Goal: Task Accomplishment & Management: Manage account settings

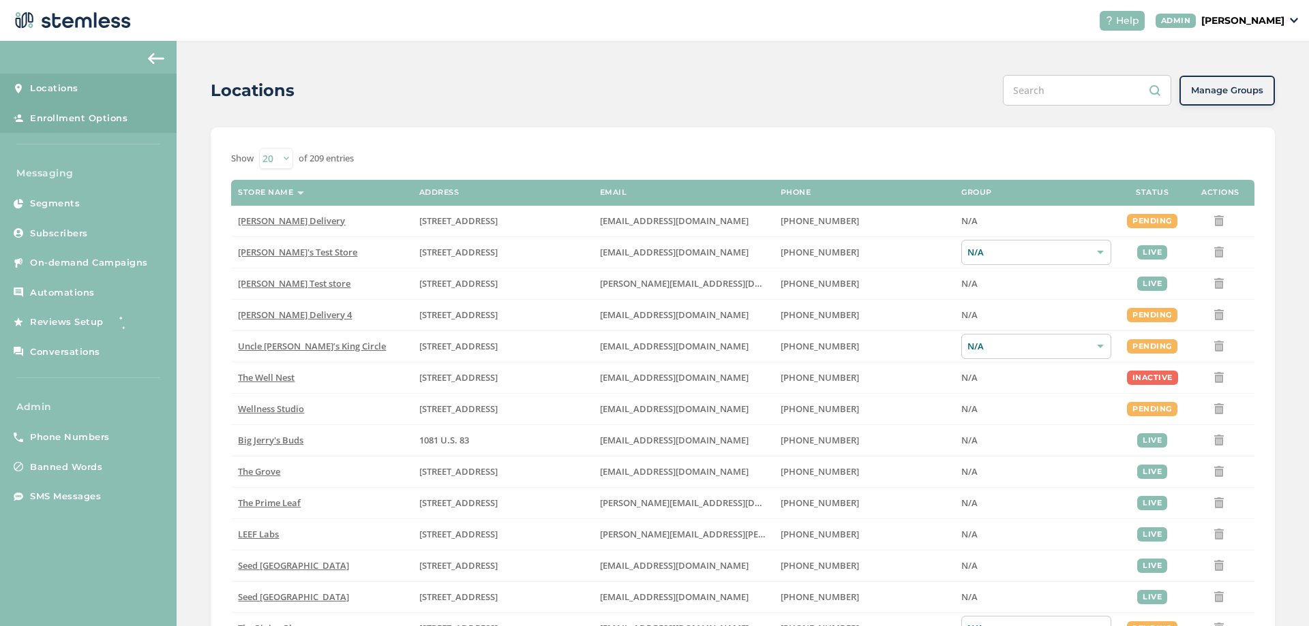
click at [72, 118] on span "Enrollment Options" at bounding box center [78, 119] width 97 height 14
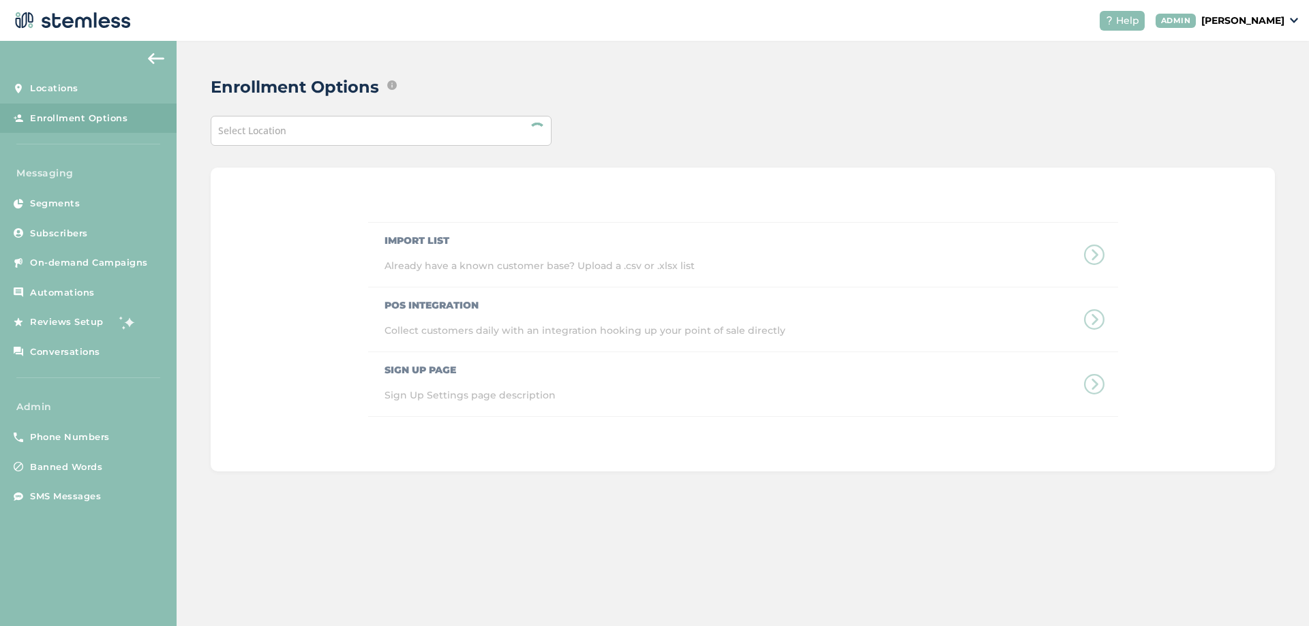
click at [324, 141] on div "Select Location" at bounding box center [381, 131] width 341 height 30
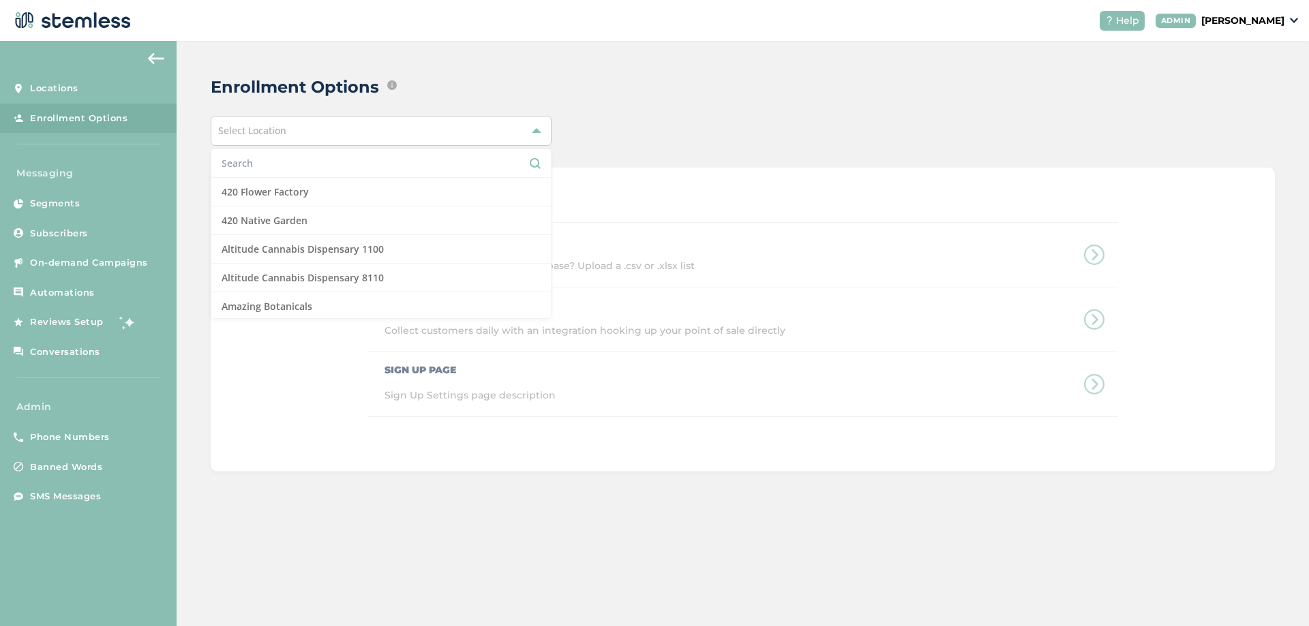
click at [295, 164] on input "text" at bounding box center [381, 163] width 319 height 14
click at [292, 166] on input "text" at bounding box center [381, 163] width 319 height 14
click at [497, 68] on div "Enrollment Options Edit ways that text message marketing subscribers and/or loy…" at bounding box center [743, 273] width 1132 height 465
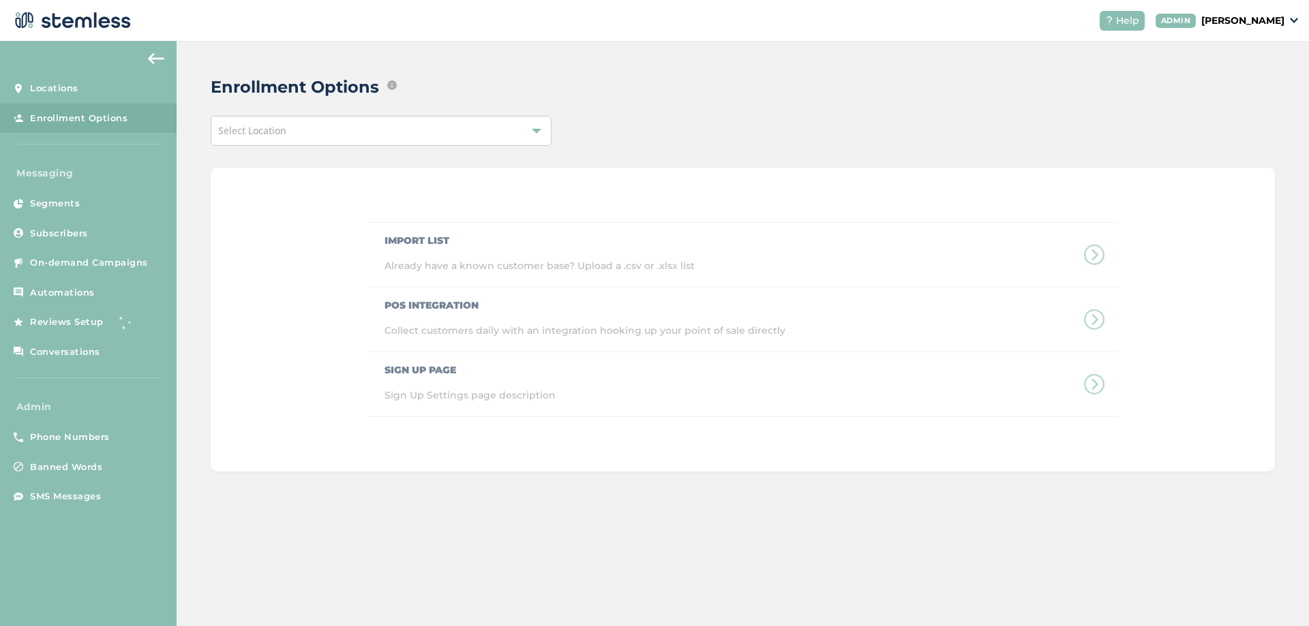
click at [417, 132] on div "Select Location" at bounding box center [381, 131] width 341 height 30
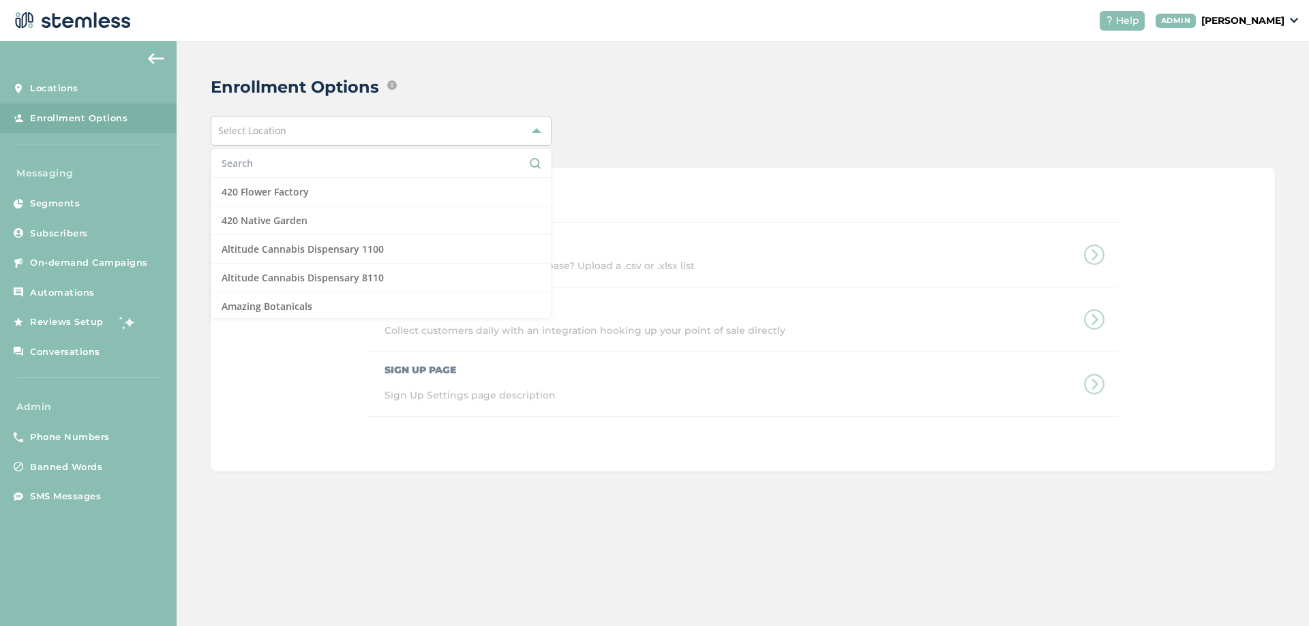
click at [325, 170] on li at bounding box center [380, 163] width 339 height 29
click at [323, 163] on input "text" at bounding box center [381, 163] width 319 height 14
click at [1277, 22] on p "[PERSON_NAME]" at bounding box center [1242, 21] width 83 height 14
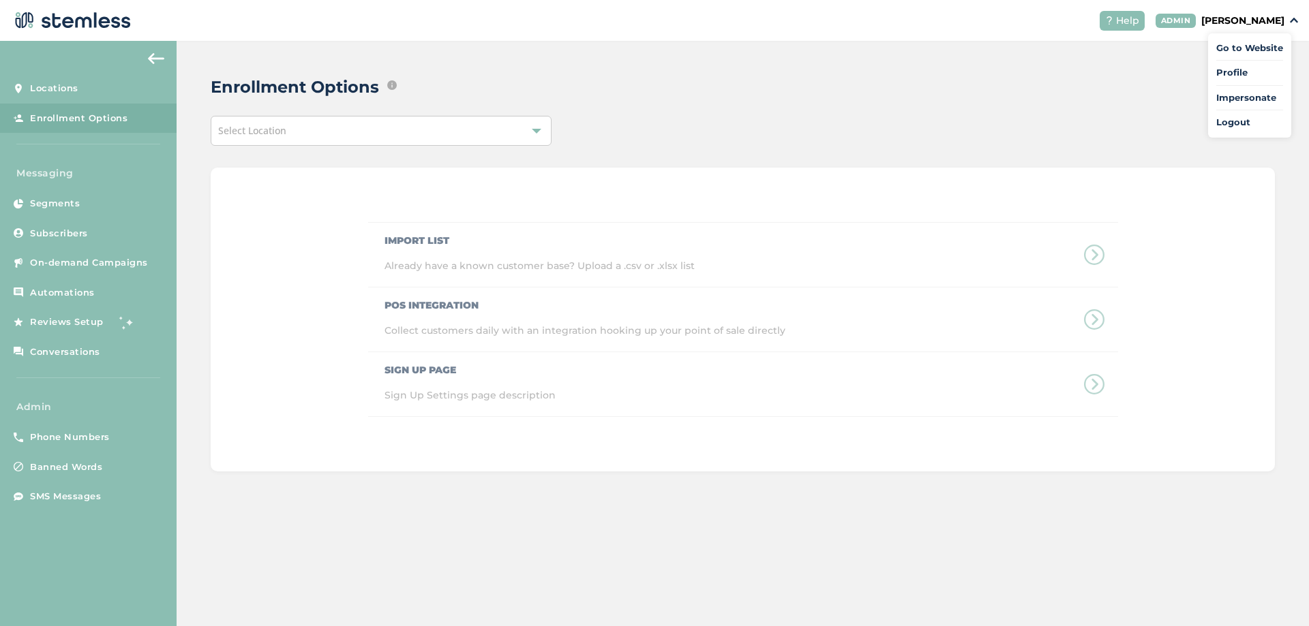
click at [1254, 91] on span "Impersonate" at bounding box center [1249, 98] width 67 height 14
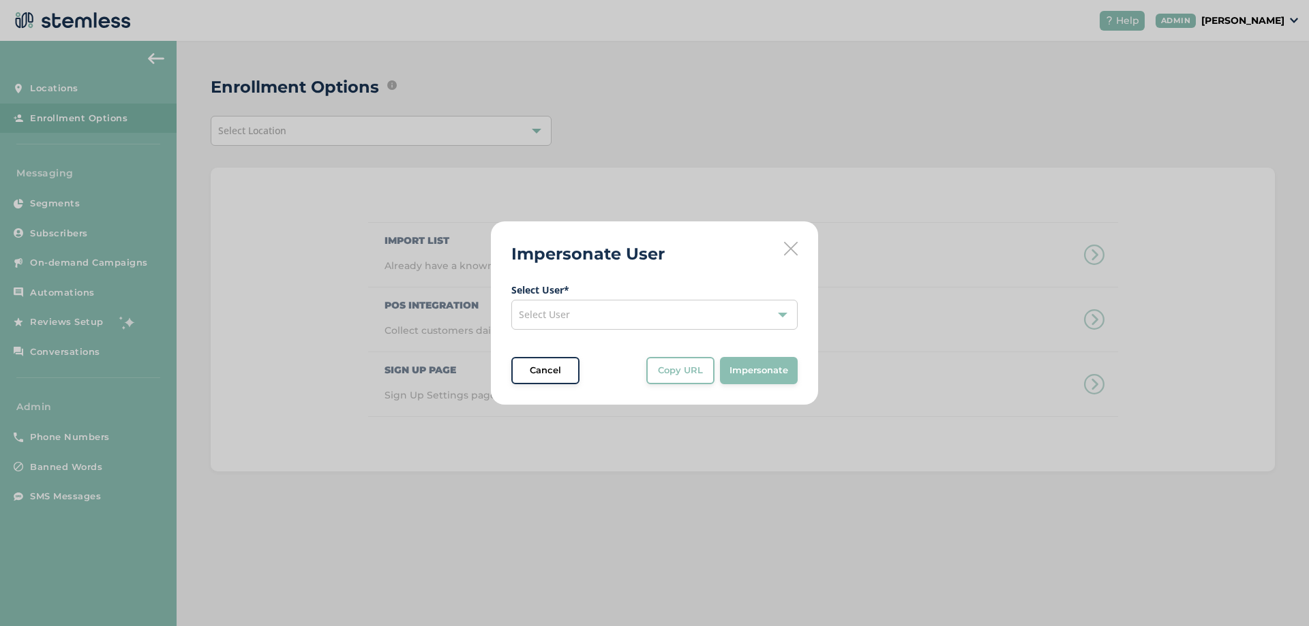
click at [674, 315] on div "Select User" at bounding box center [654, 315] width 286 height 30
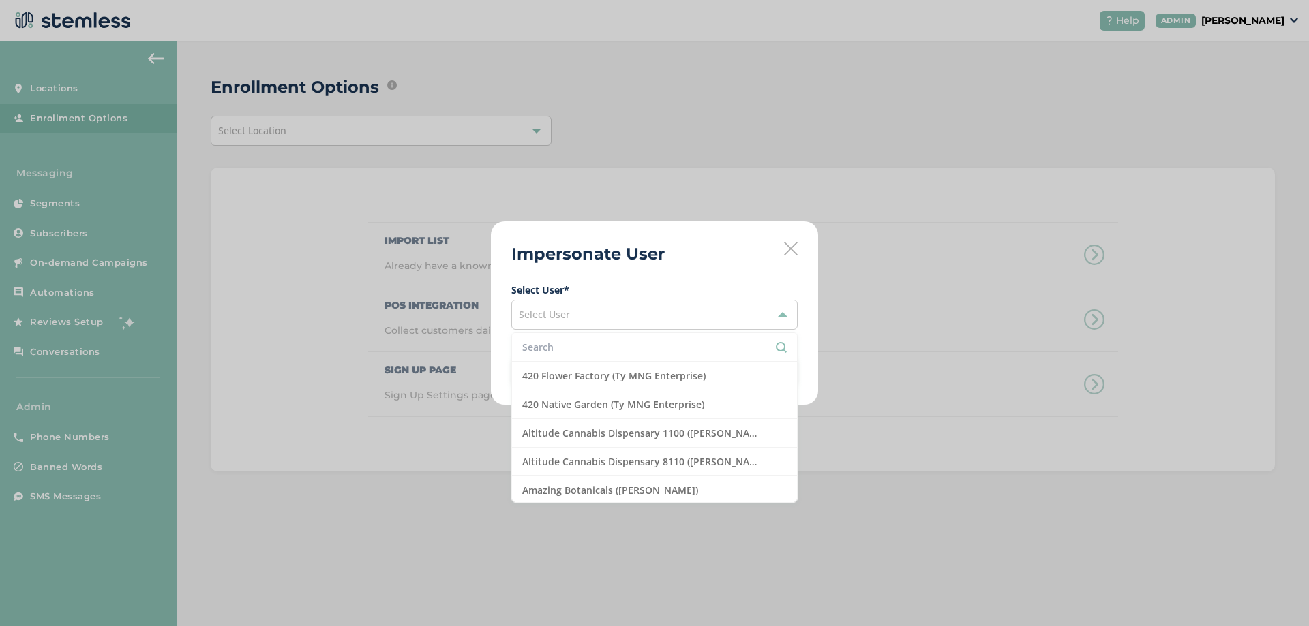
click at [592, 346] on input "text" at bounding box center [654, 347] width 265 height 14
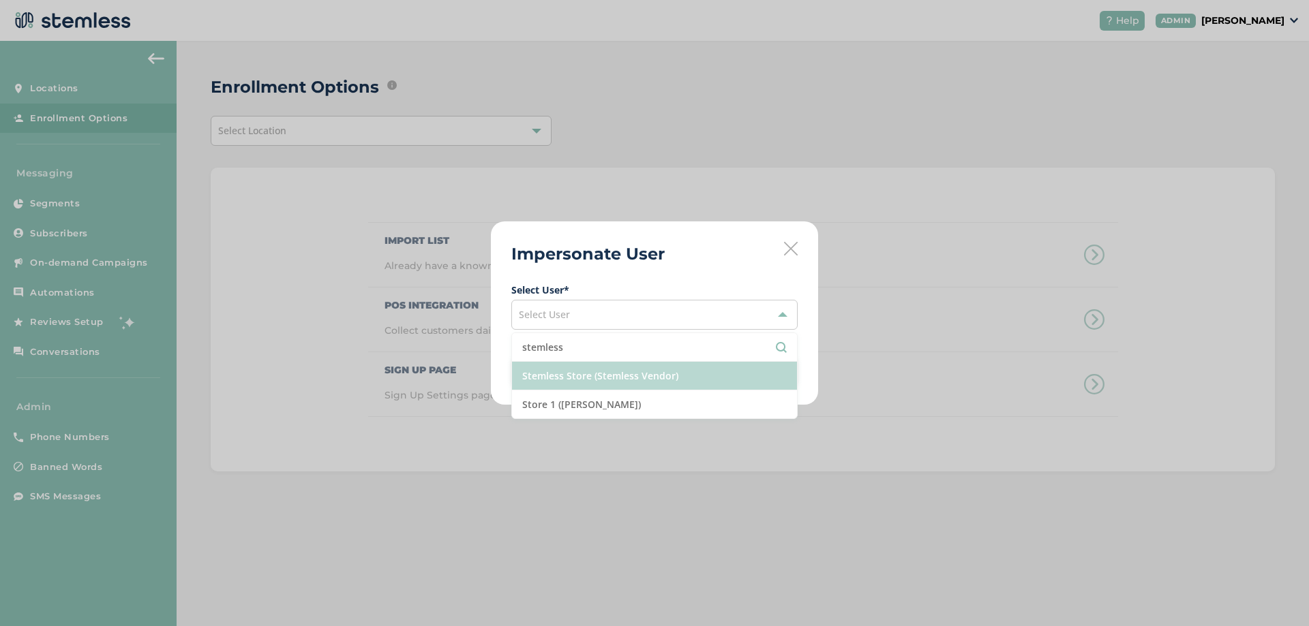
type input "stemless"
click at [587, 383] on li "Stemless Store (Stemless Vendor)" at bounding box center [654, 376] width 285 height 29
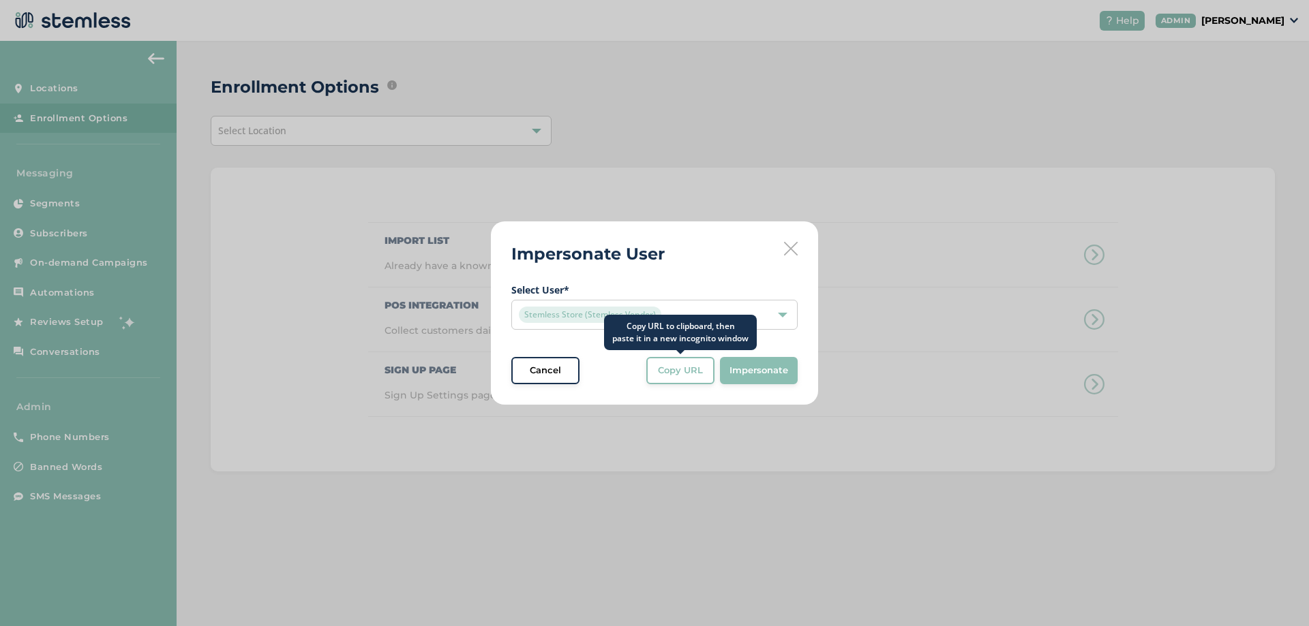
click at [703, 354] on span "Select User * Stemless Store (Stemless Vendor) Cancel Copy URL Copy URL to clip…" at bounding box center [654, 334] width 286 height 102
click at [698, 361] on button "Copy URL" at bounding box center [680, 370] width 68 height 27
click at [787, 249] on icon at bounding box center [791, 249] width 14 height 14
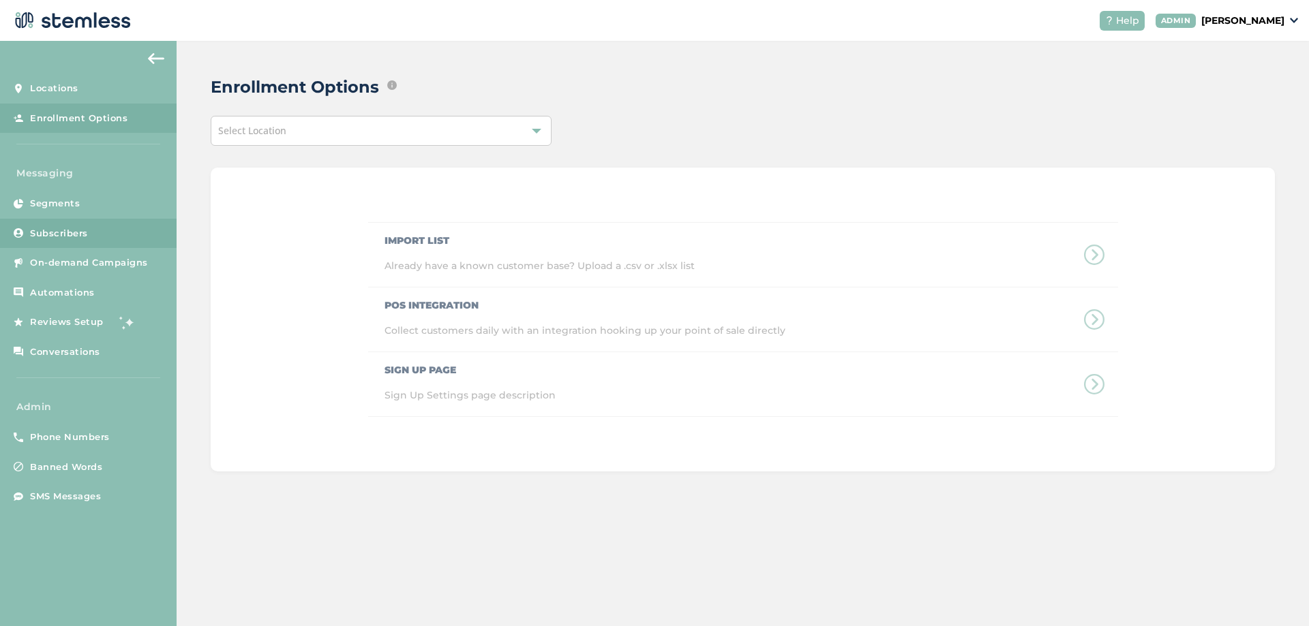
click at [59, 232] on span "Subscribers" at bounding box center [59, 234] width 58 height 14
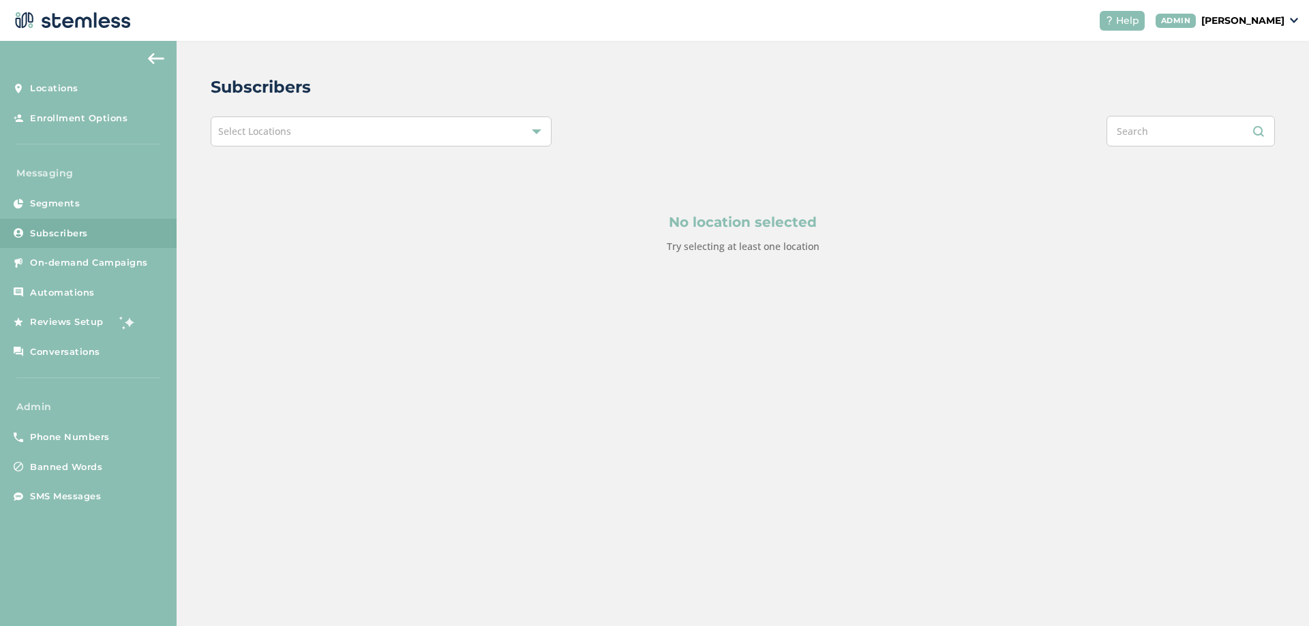
click at [477, 137] on div "Select Locations" at bounding box center [381, 132] width 341 height 30
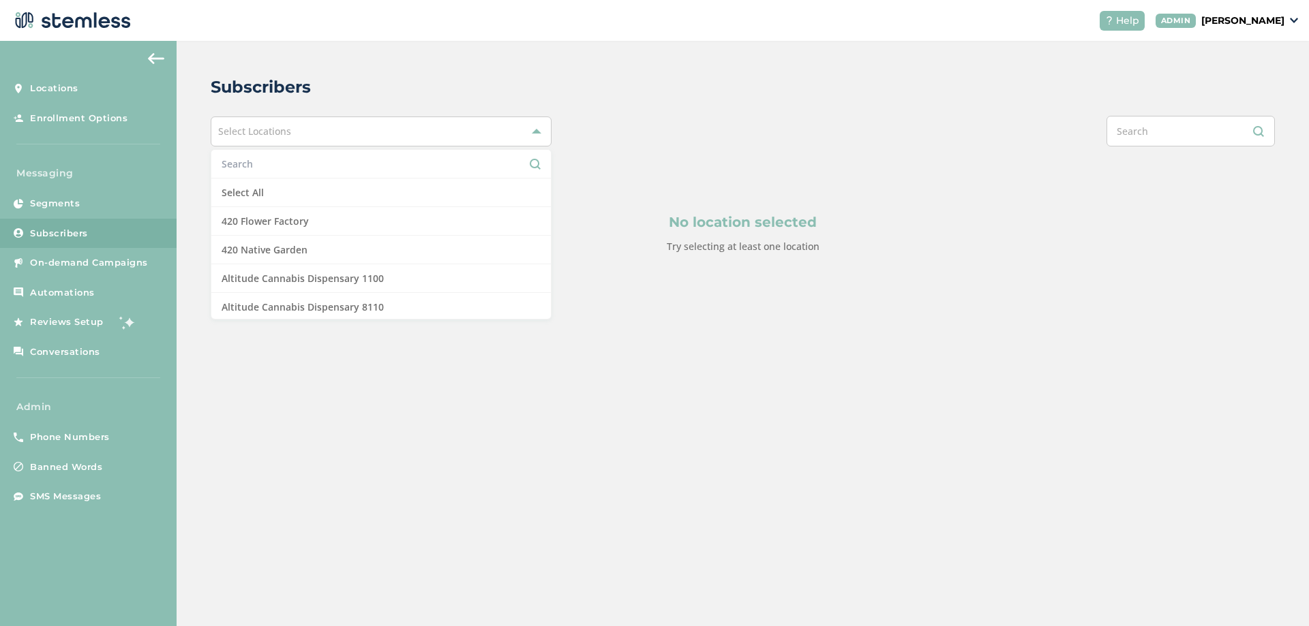
click at [1187, 132] on input "text" at bounding box center [1190, 131] width 168 height 31
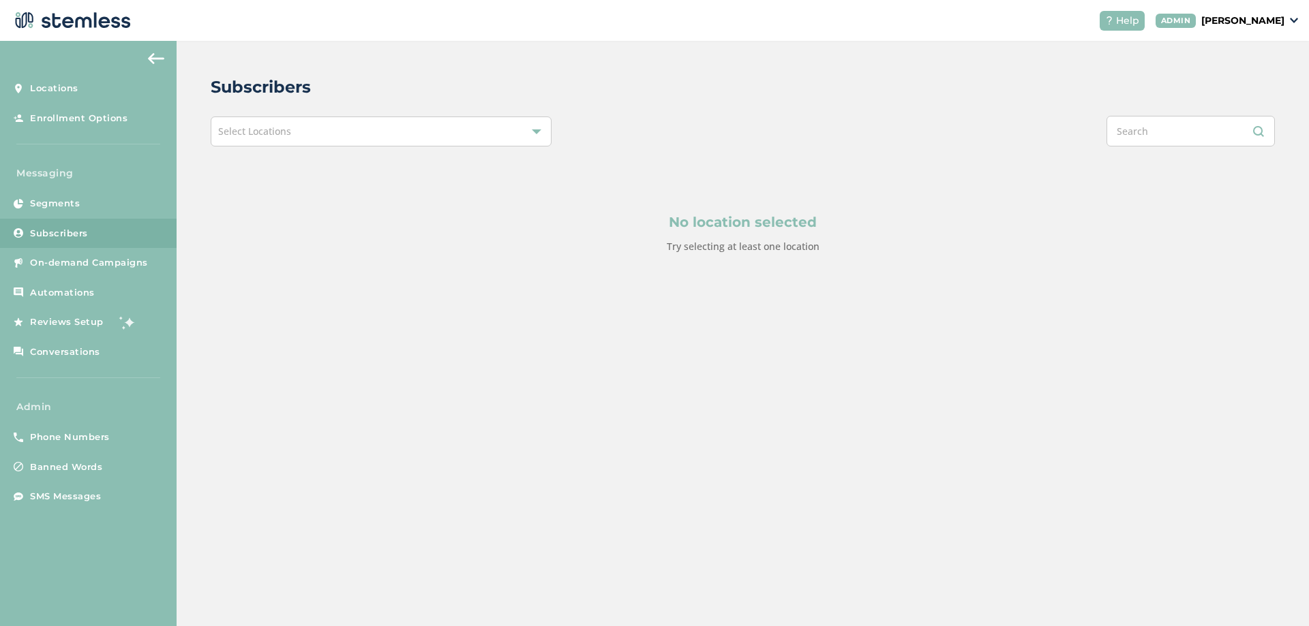
click at [379, 138] on div "Select Locations" at bounding box center [381, 132] width 341 height 30
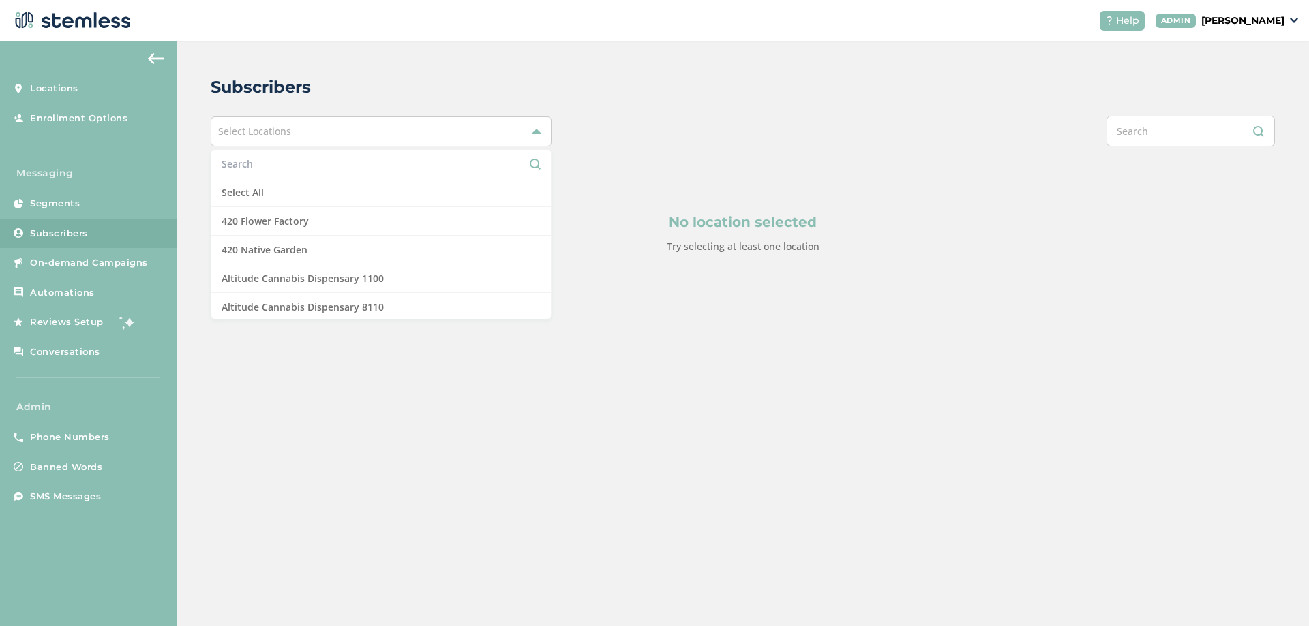
click at [258, 166] on input "text" at bounding box center [381, 164] width 319 height 14
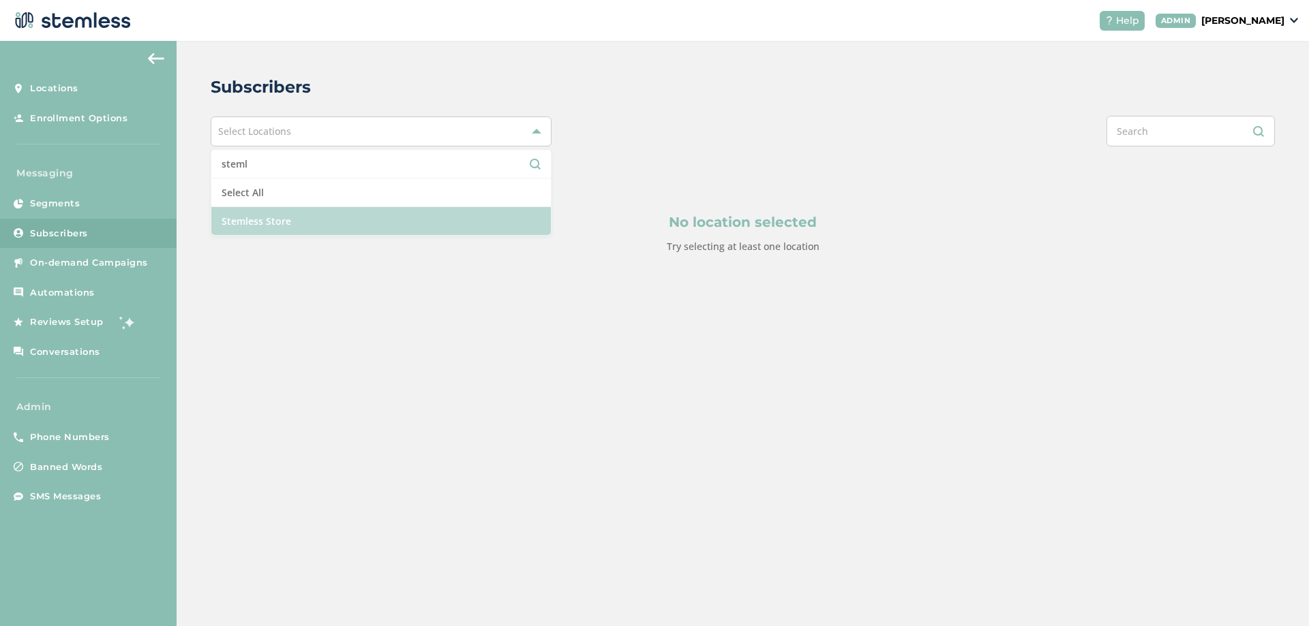
type input "steml"
click at [281, 231] on li "Stemless Store" at bounding box center [380, 221] width 339 height 28
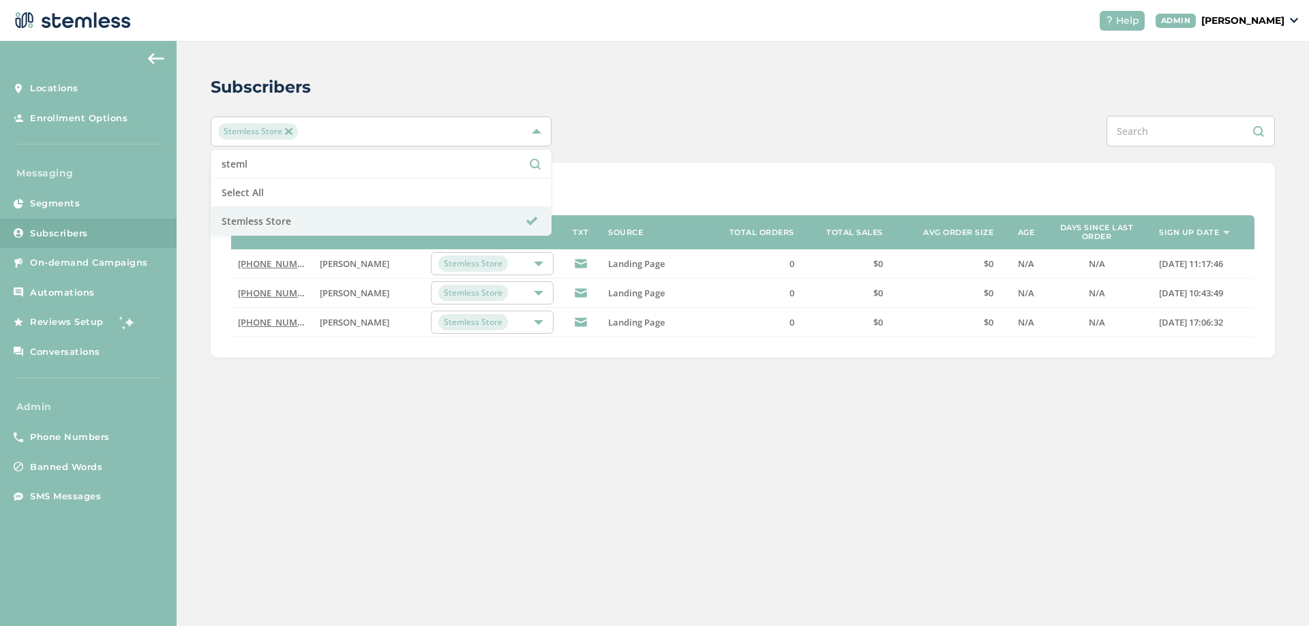
click at [1150, 137] on input "text" at bounding box center [1190, 131] width 168 height 31
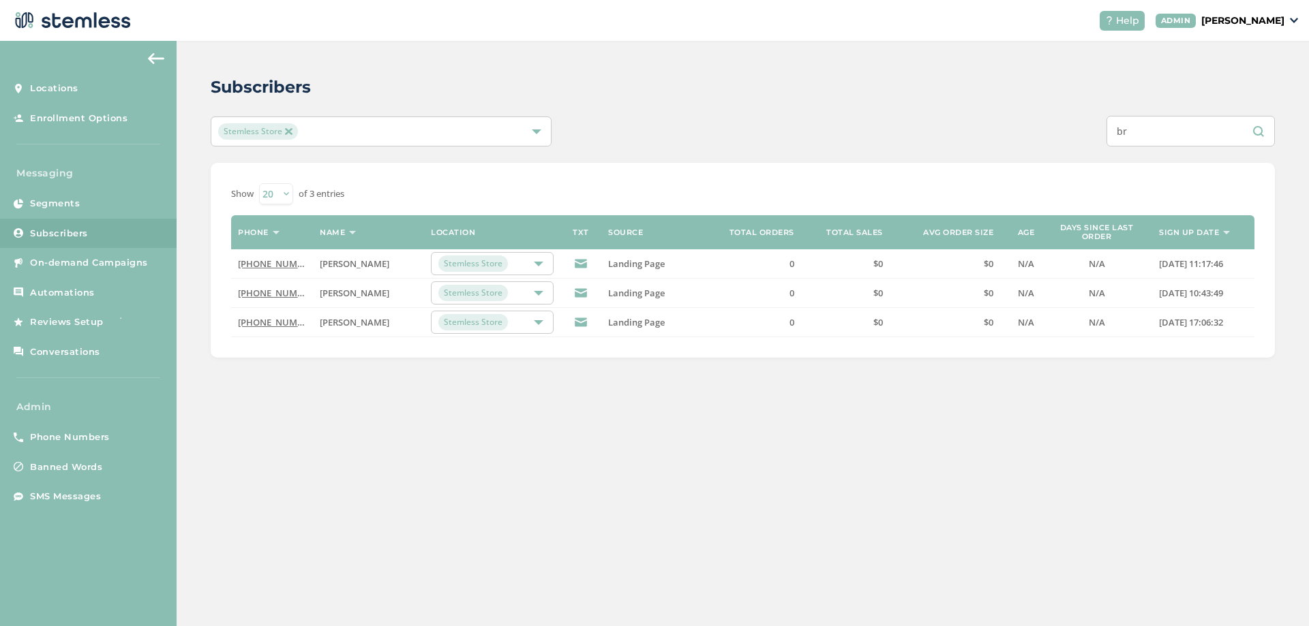
type input "b"
click at [288, 290] on link "[PHONE_NUMBER]" at bounding box center [277, 293] width 78 height 12
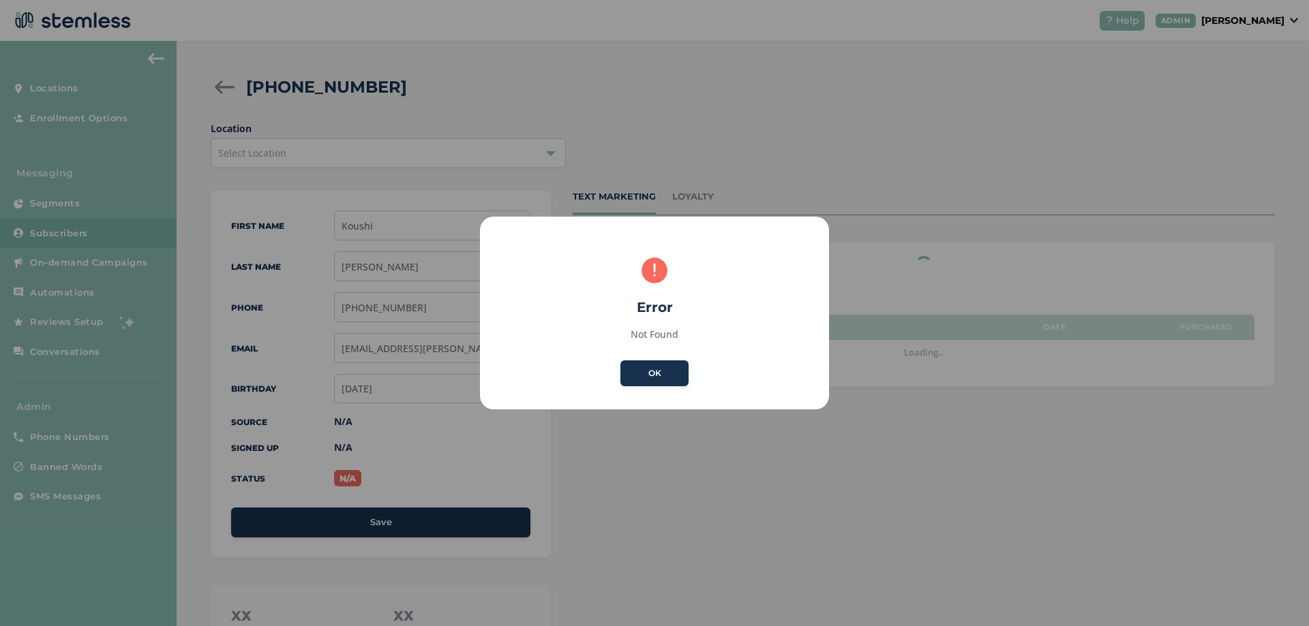
click at [373, 94] on div "× Error Not Found OK No Cancel" at bounding box center [654, 313] width 1309 height 626
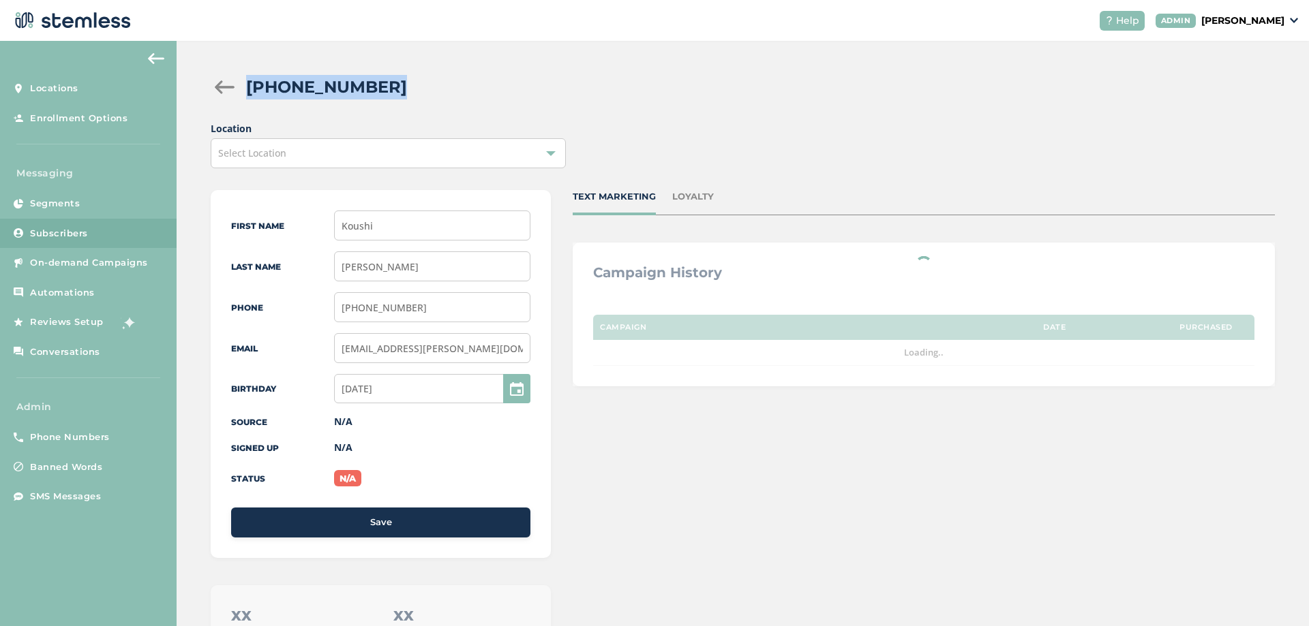
drag, startPoint x: 347, startPoint y: 84, endPoint x: 204, endPoint y: 99, distance: 143.9
click at [245, 78] on div "[PHONE_NUMBER]" at bounding box center [743, 87] width 1064 height 25
copy h2 "[PHONE_NUMBER]"
click at [79, 471] on span "Banned Words" at bounding box center [66, 468] width 72 height 14
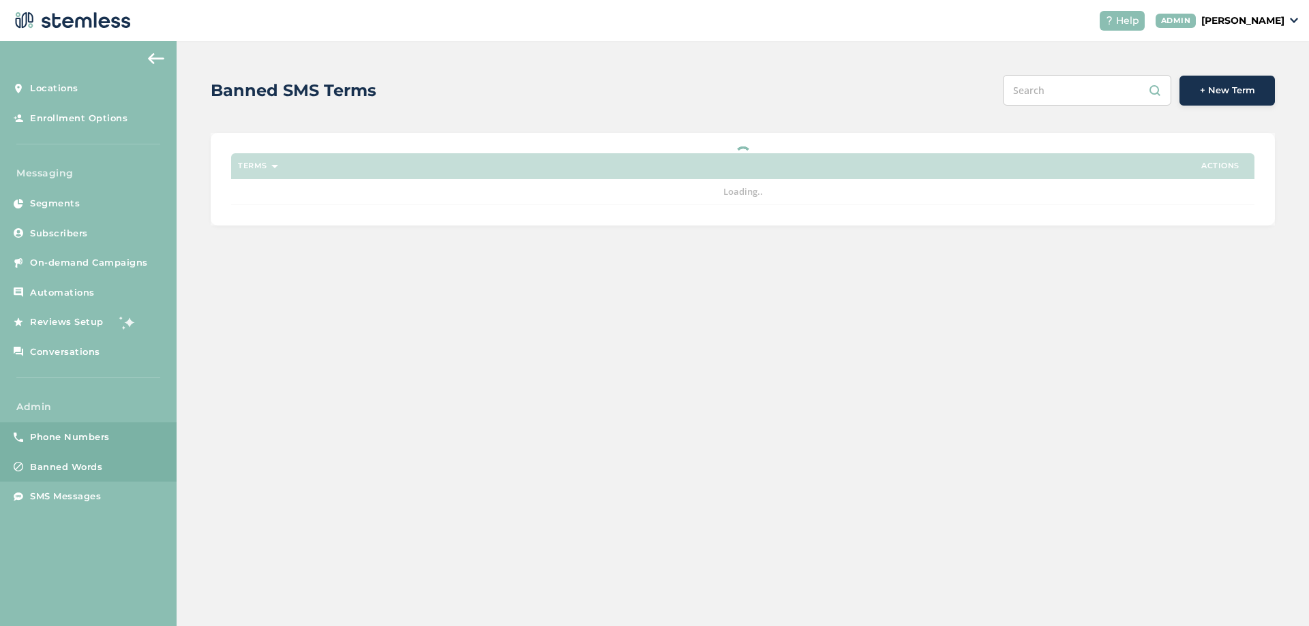
click at [80, 436] on span "Phone Numbers" at bounding box center [70, 438] width 80 height 14
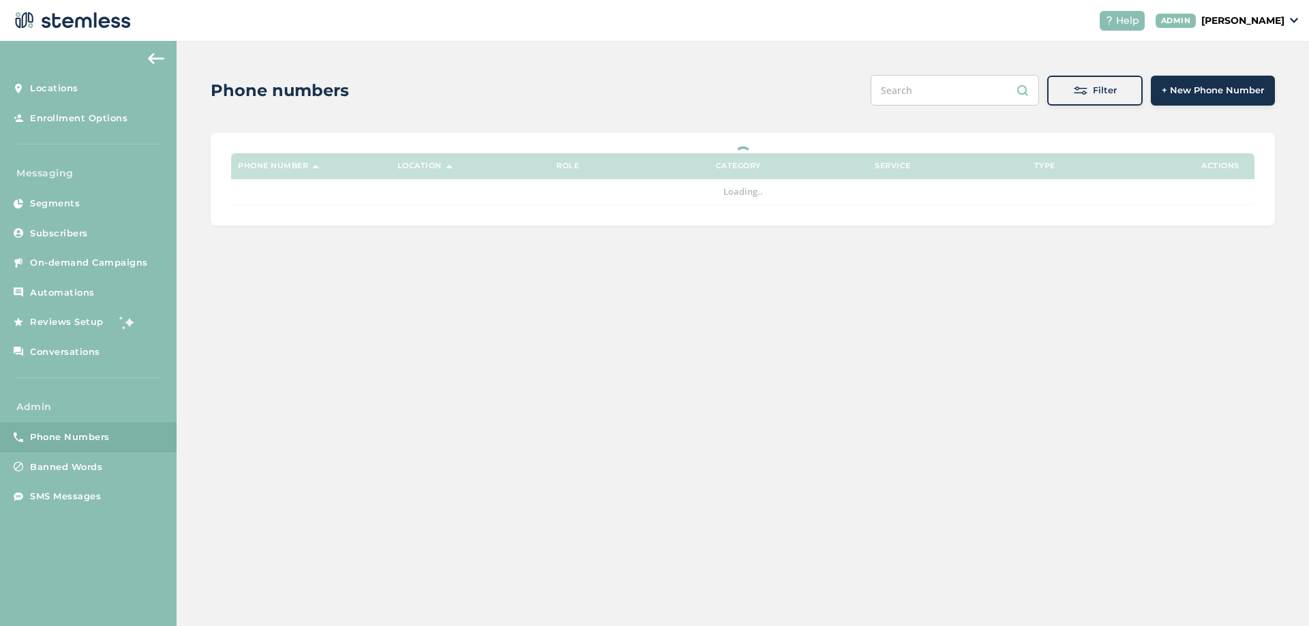
click at [937, 95] on input "text" at bounding box center [955, 90] width 168 height 31
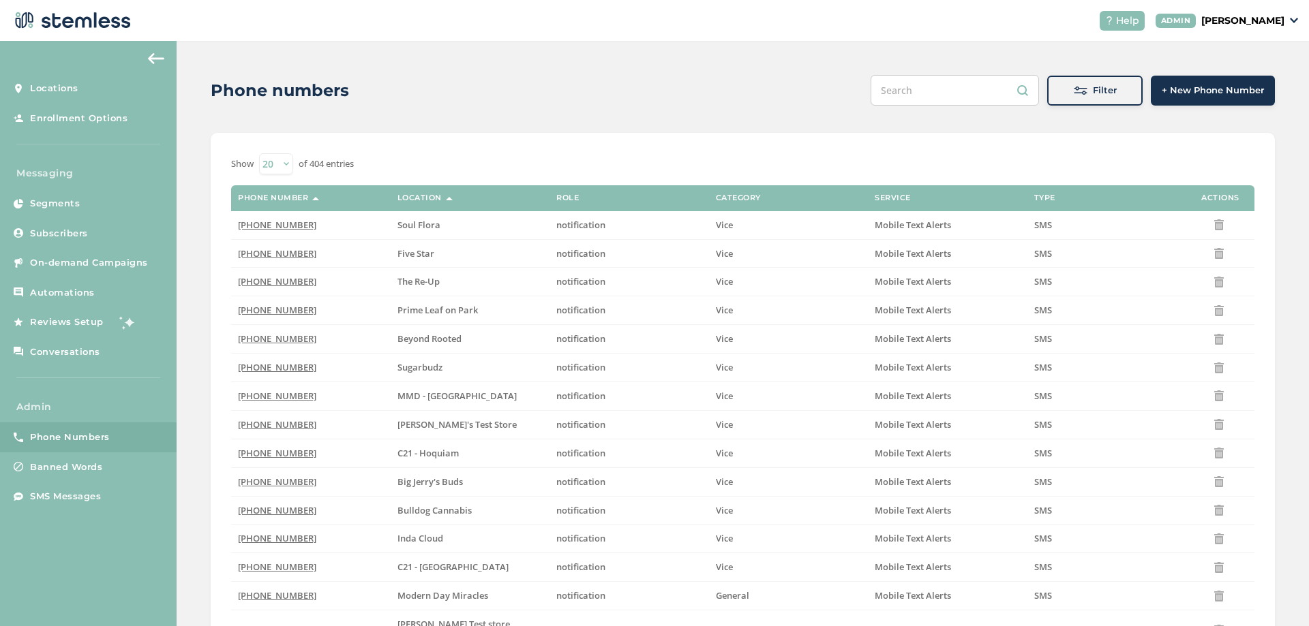
click at [1086, 84] on div "Filter" at bounding box center [1095, 91] width 74 height 14
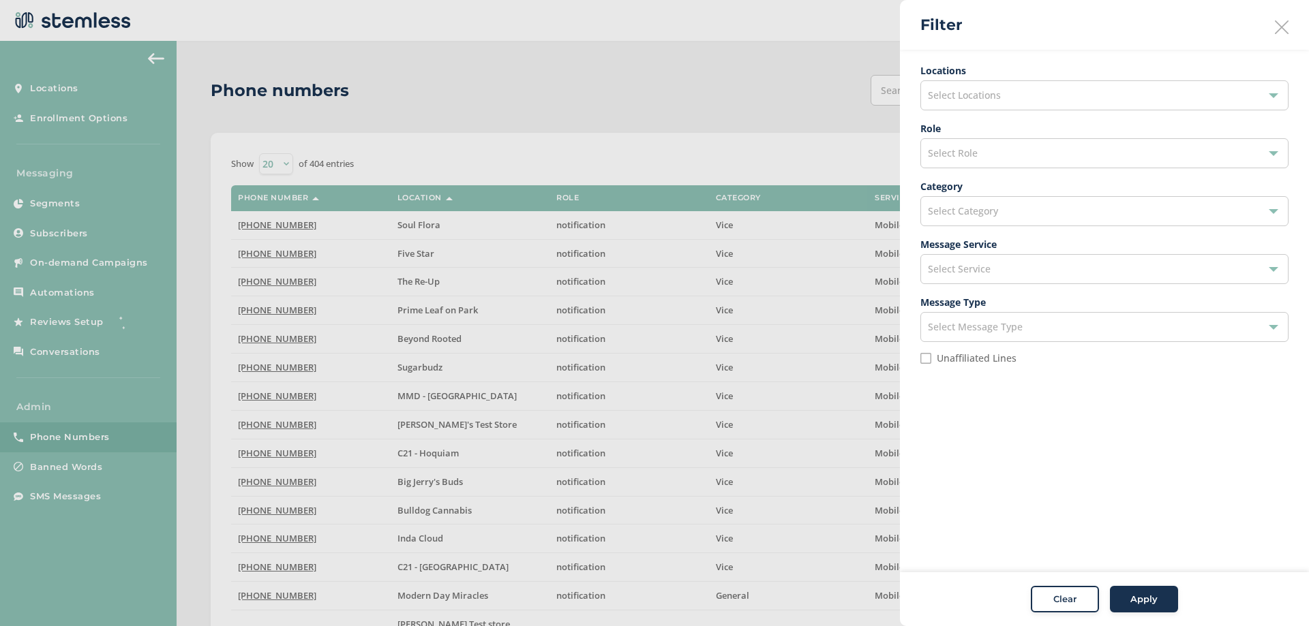
click at [976, 150] on span "Select Role" at bounding box center [953, 153] width 50 height 13
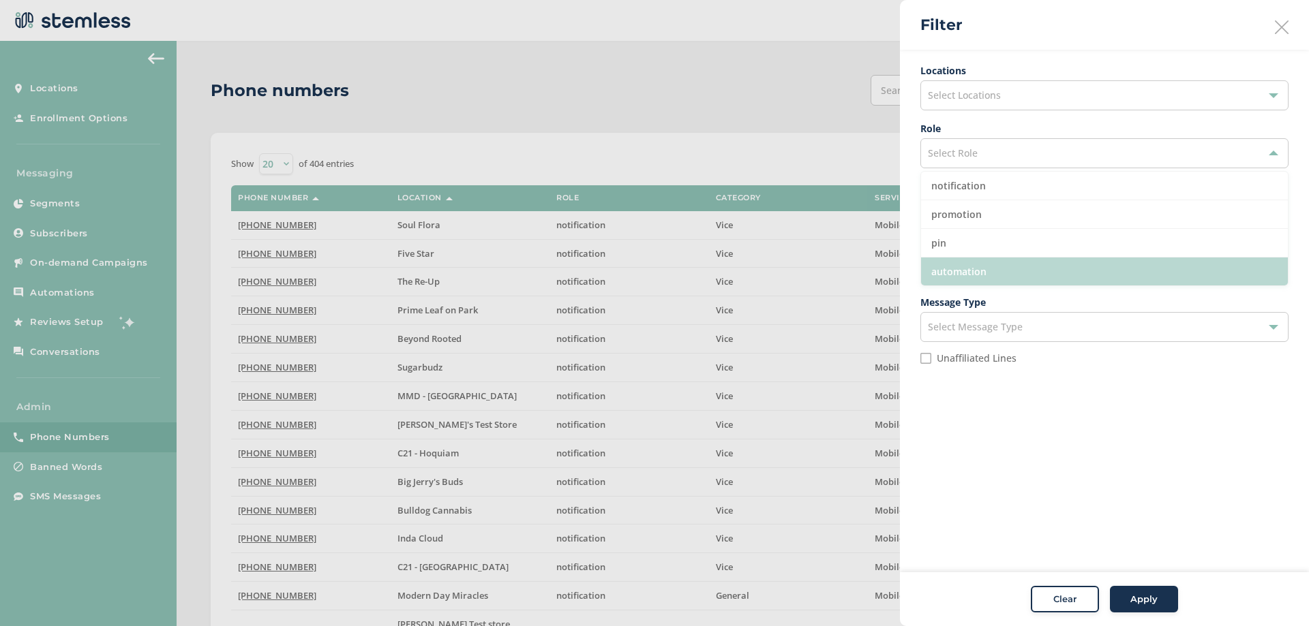
click at [972, 263] on li "automation" at bounding box center [1104, 272] width 367 height 28
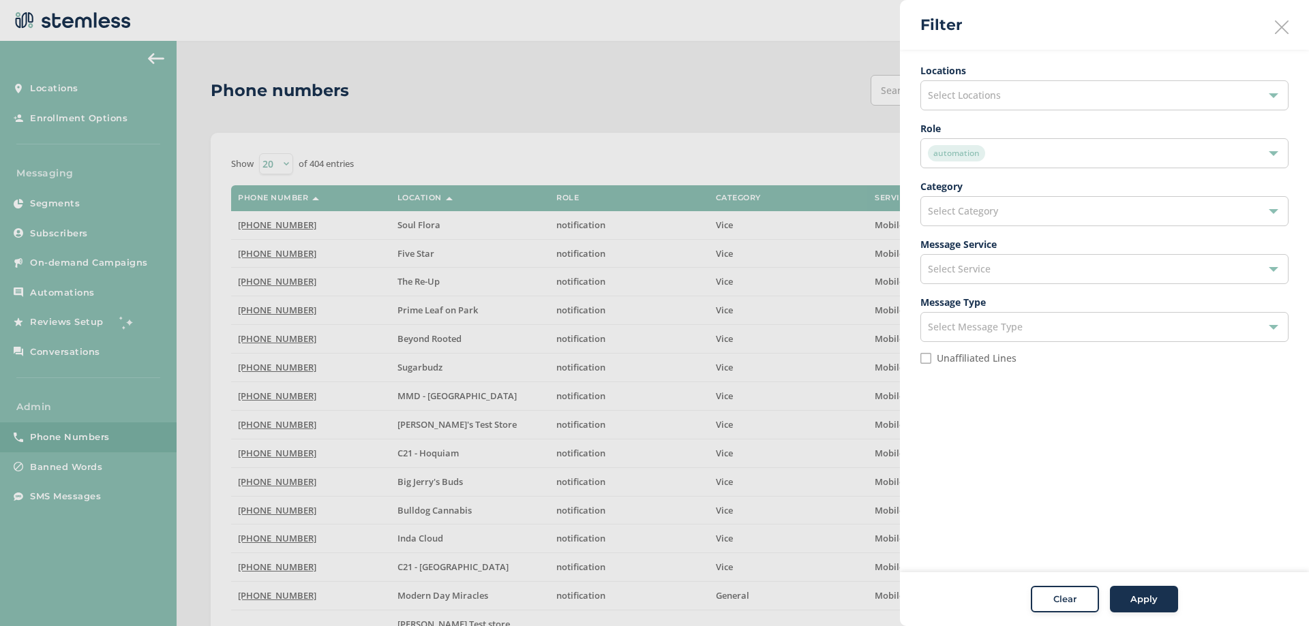
click at [1141, 598] on span "Apply" at bounding box center [1143, 600] width 27 height 14
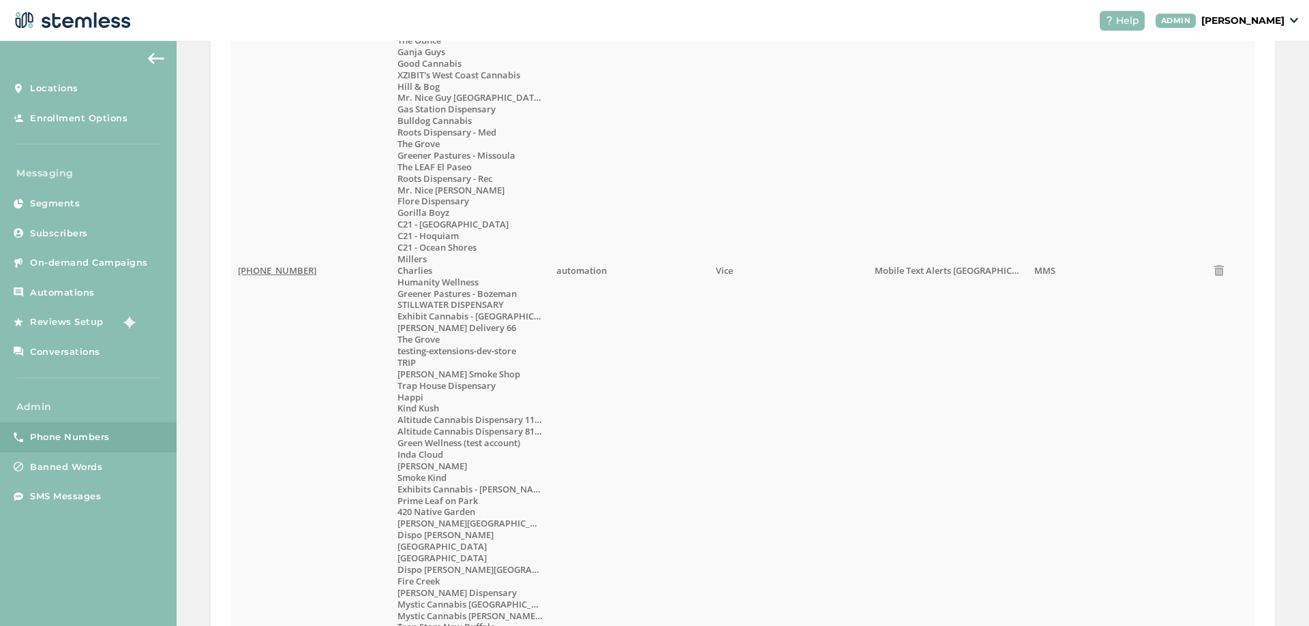
scroll to position [753, 0]
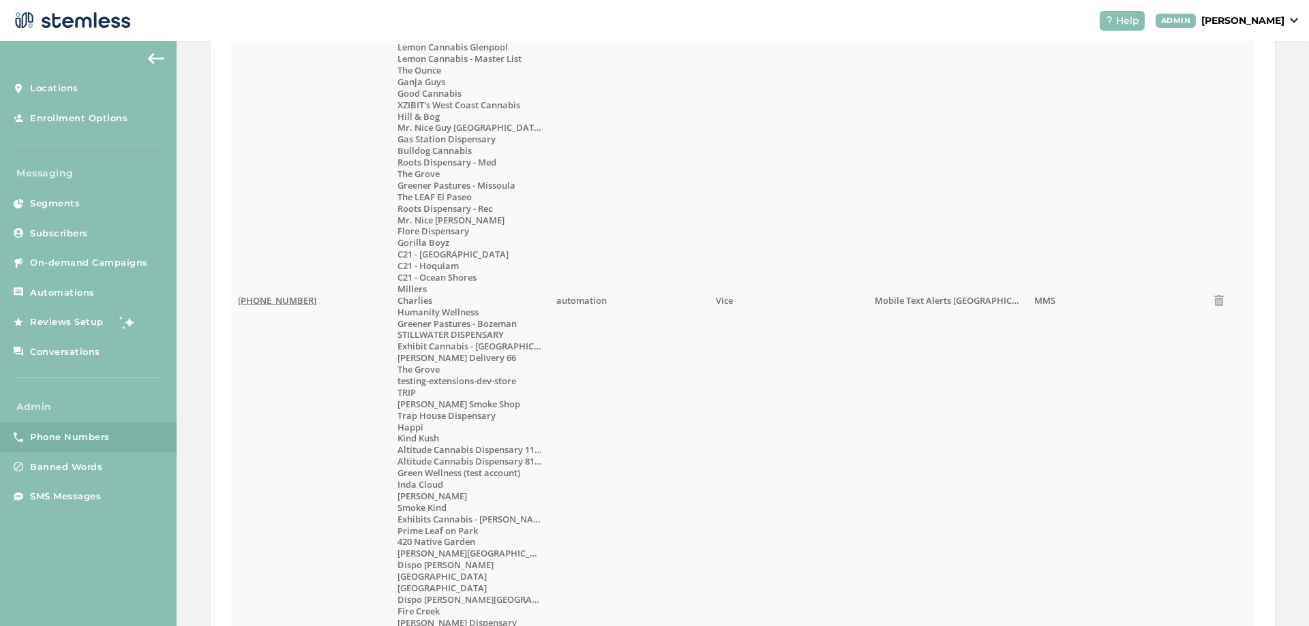
click at [352, 359] on td "[PHONE_NUMBER]" at bounding box center [310, 301] width 159 height 1687
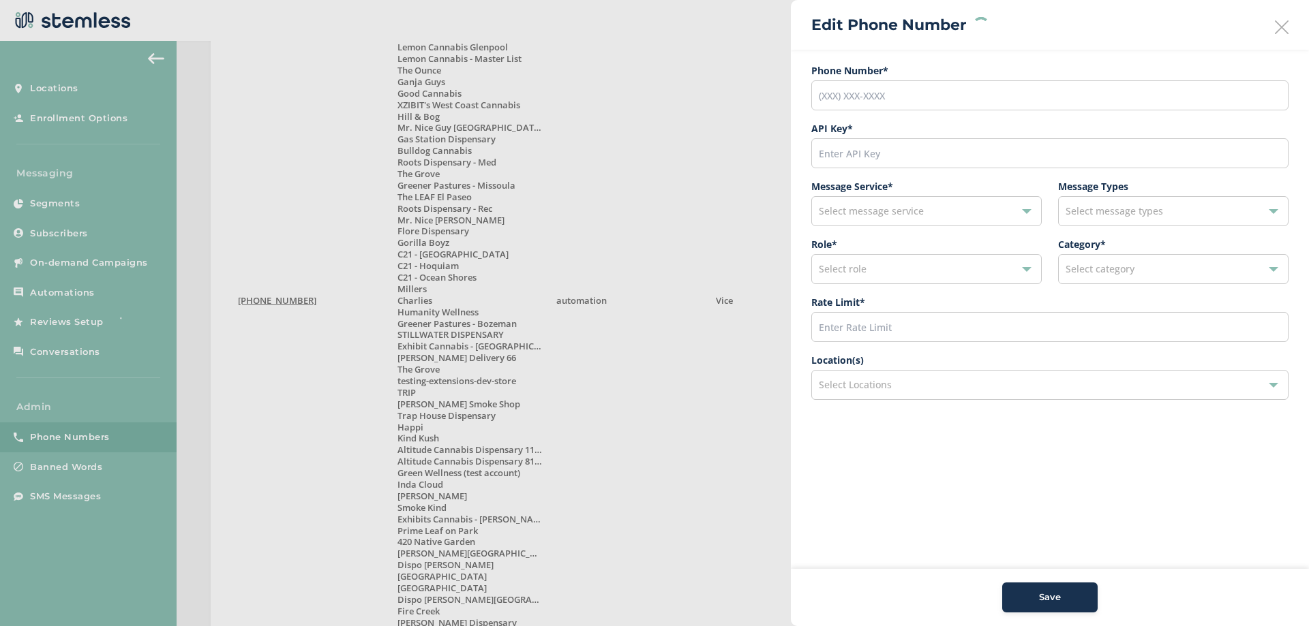
type input "[PHONE_NUMBER]"
type input "21900"
type input "200"
